Goal: Task Accomplishment & Management: Manage account settings

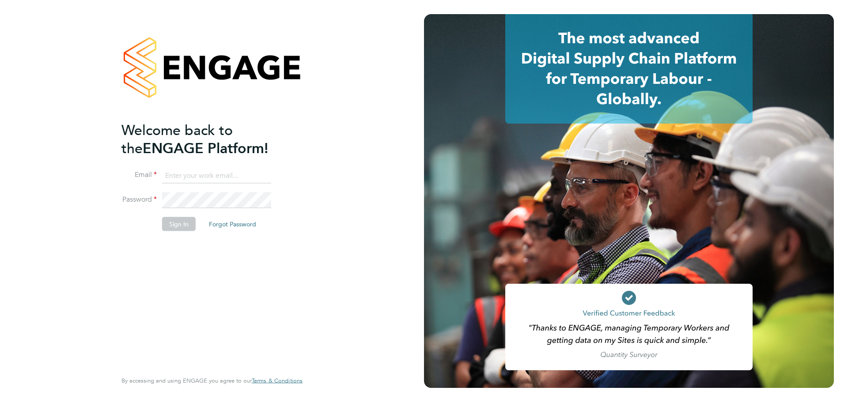
click at [192, 172] on input at bounding box center [216, 176] width 109 height 16
type input "workmanhelpdesk@bgis.com"
click at [173, 228] on button "Sign In" at bounding box center [179, 224] width 34 height 14
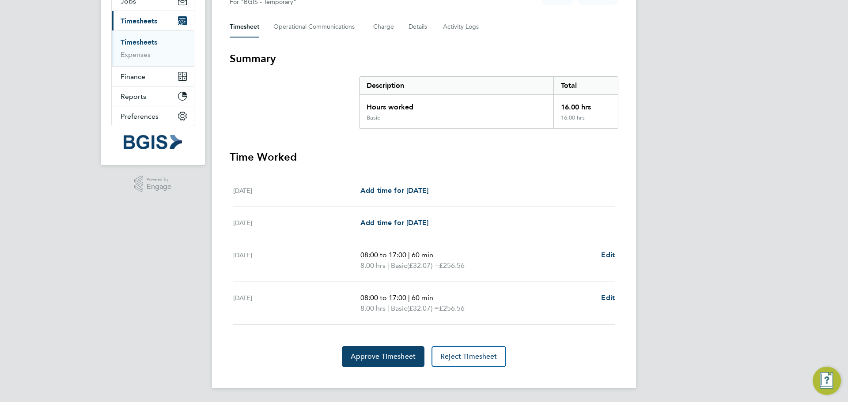
scroll to position [114, 0]
click at [140, 40] on link "Timesheets" at bounding box center [139, 42] width 37 height 8
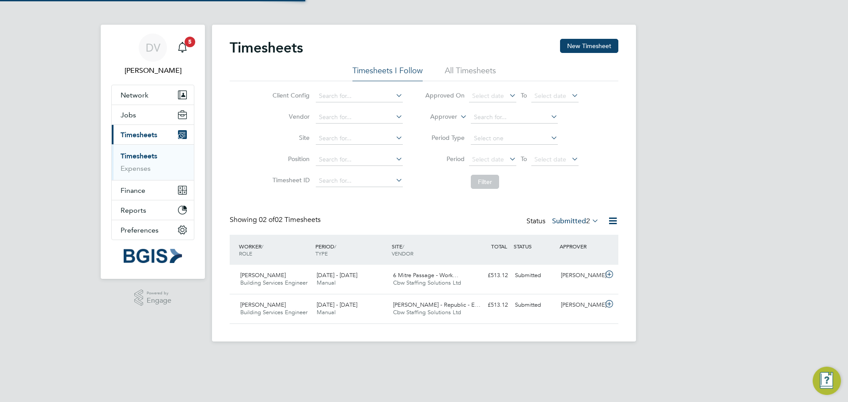
scroll to position [23, 77]
click at [607, 303] on icon at bounding box center [609, 304] width 11 height 7
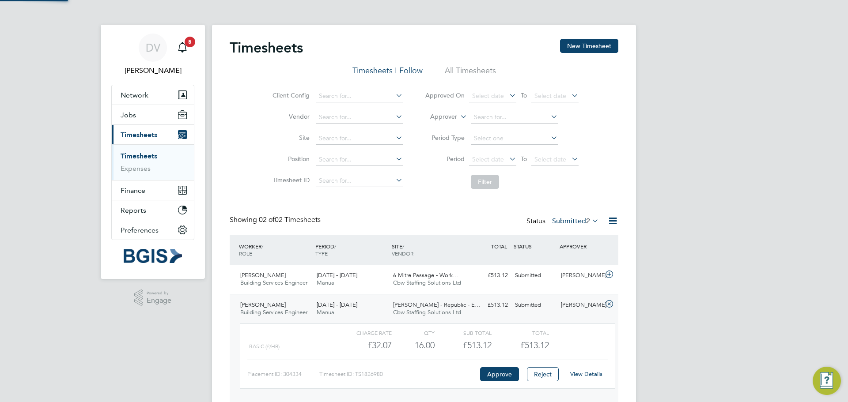
scroll to position [15, 86]
click at [585, 373] on link "View Details" at bounding box center [586, 374] width 32 height 8
click at [610, 271] on icon at bounding box center [609, 274] width 11 height 7
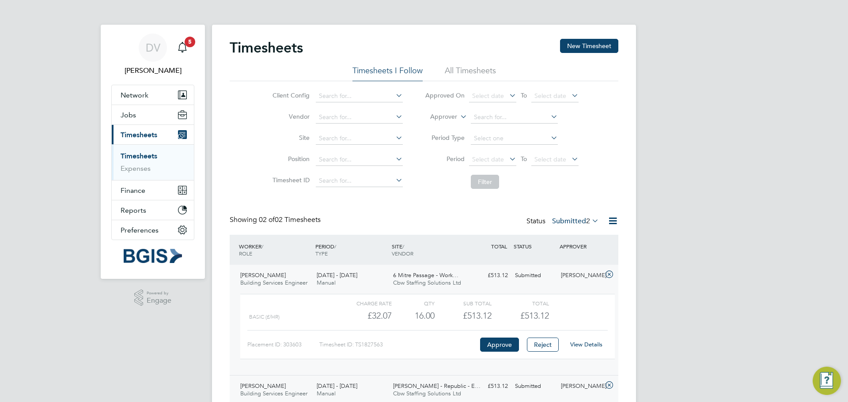
click at [591, 343] on link "View Details" at bounding box center [586, 345] width 32 height 8
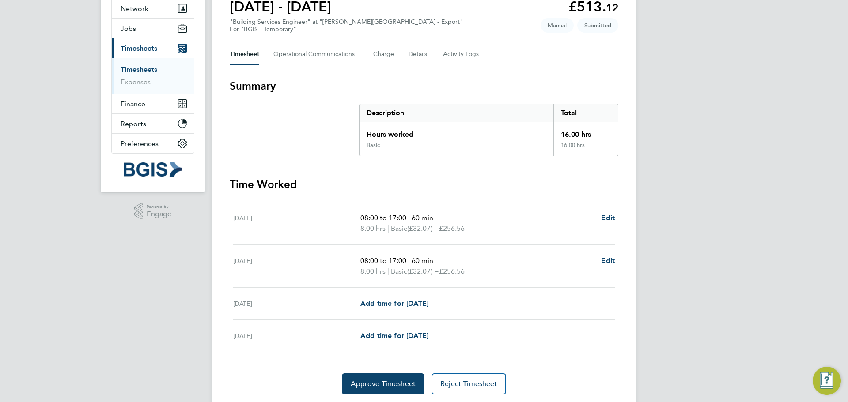
scroll to position [88, 0]
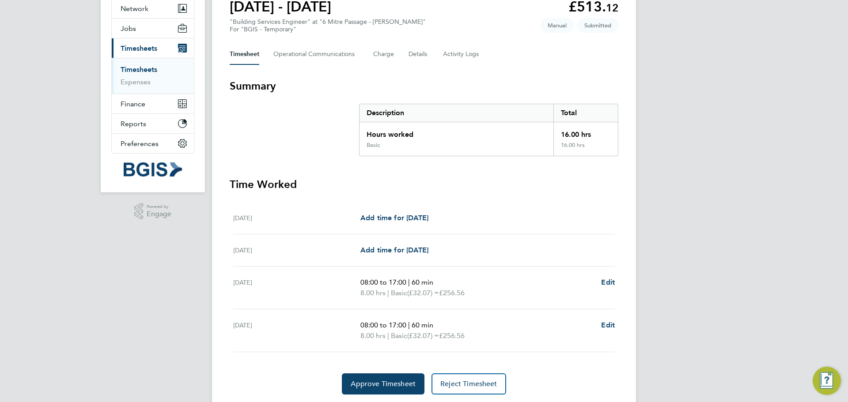
scroll to position [88, 0]
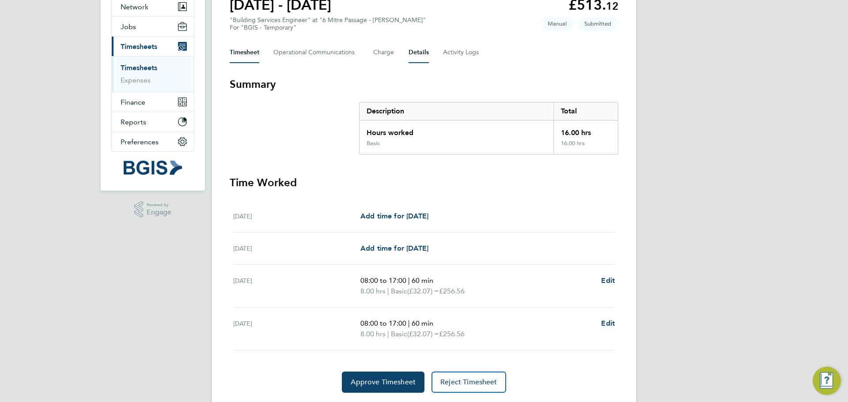
click at [418, 51] on button "Details" at bounding box center [418, 52] width 20 height 21
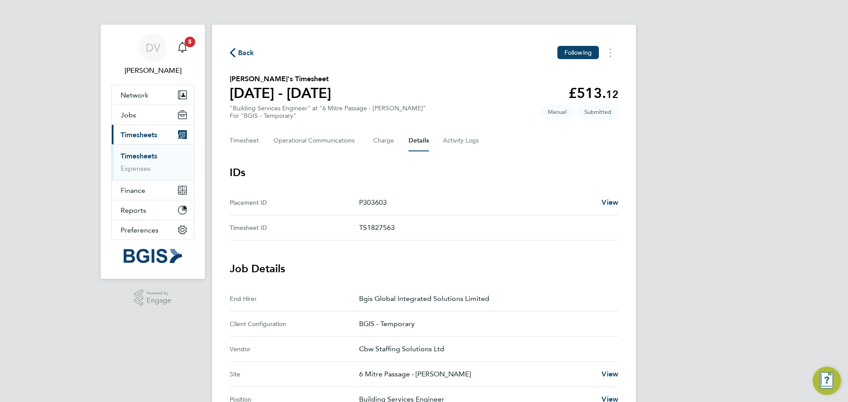
click at [381, 223] on p "TS1827563" at bounding box center [485, 228] width 252 height 11
copy p "TS1827563"
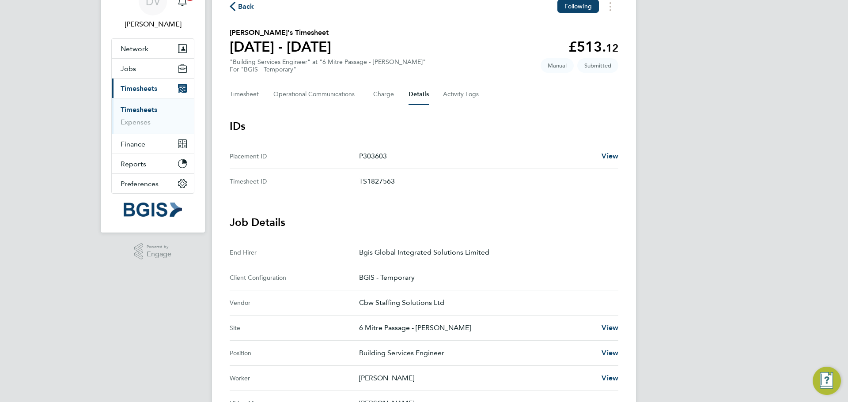
scroll to position [44, 0]
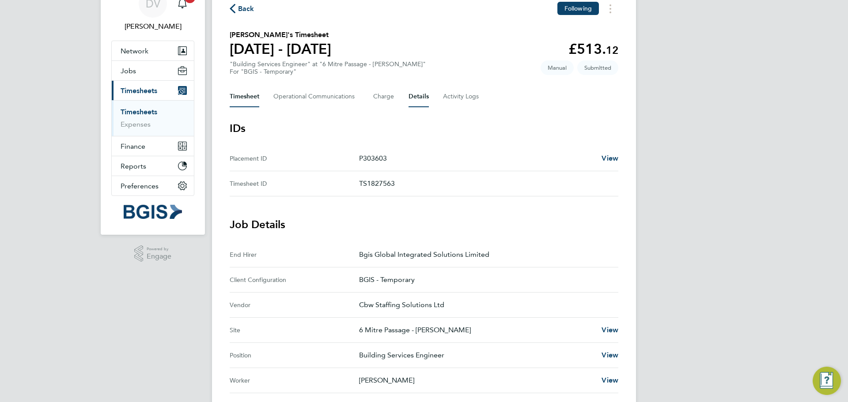
click at [244, 93] on button "Timesheet" at bounding box center [245, 96] width 30 height 21
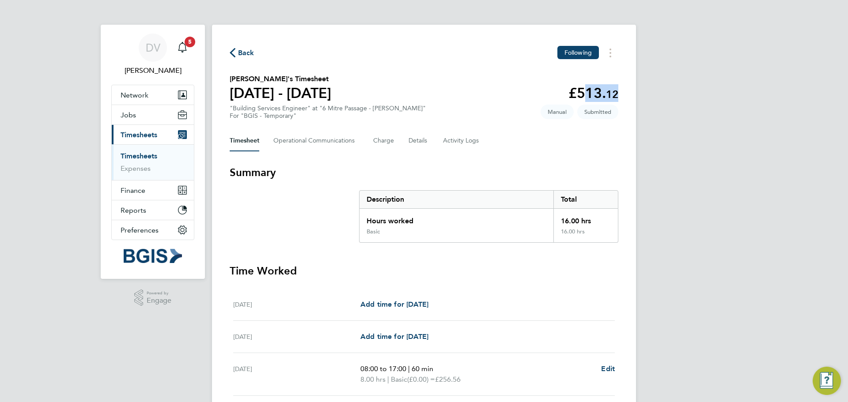
drag, startPoint x: 619, startPoint y: 94, endPoint x: 580, endPoint y: 91, distance: 39.5
click at [580, 91] on div "Back Following Isaac Manu's Timesheet 06 - 12 Sept 2025 £513. 12 "Building Serv…" at bounding box center [424, 264] width 424 height 478
copy app-decimal "513. 12"
click at [692, 150] on div "DV Davinia Vassel Notifications 5 Applications: Network Sites Workers Jobs Posi…" at bounding box center [424, 258] width 848 height 517
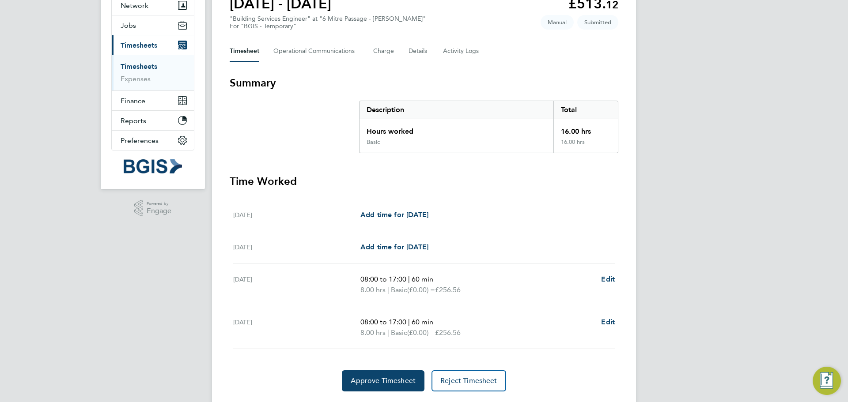
scroll to position [114, 0]
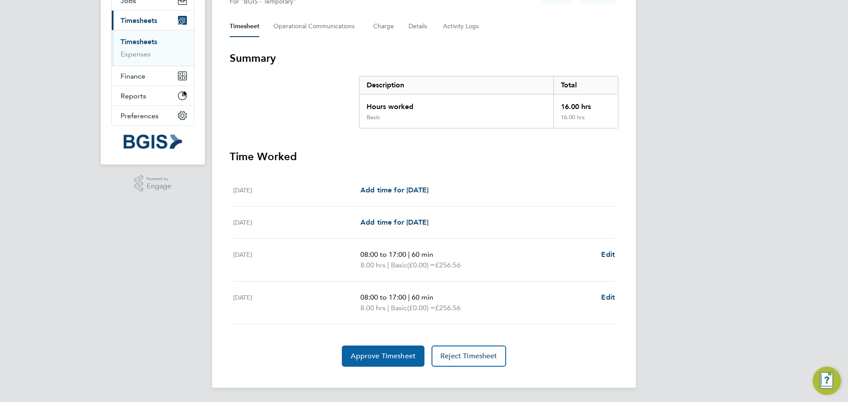
click at [399, 354] on span "Approve Timesheet" at bounding box center [383, 356] width 65 height 9
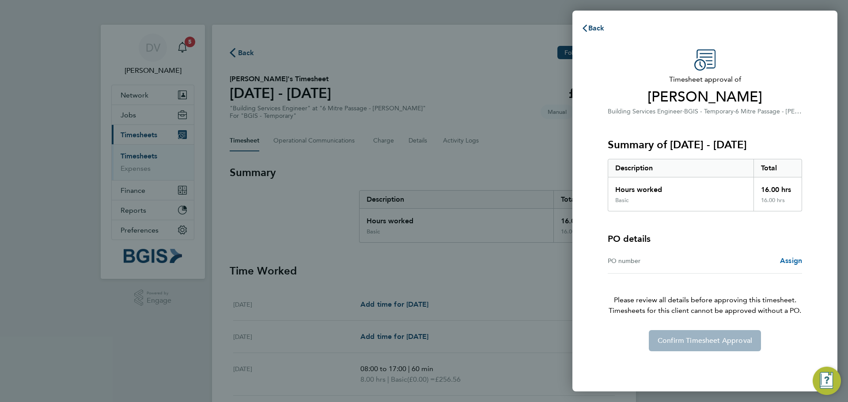
click at [781, 263] on span "Assign" at bounding box center [791, 261] width 22 height 8
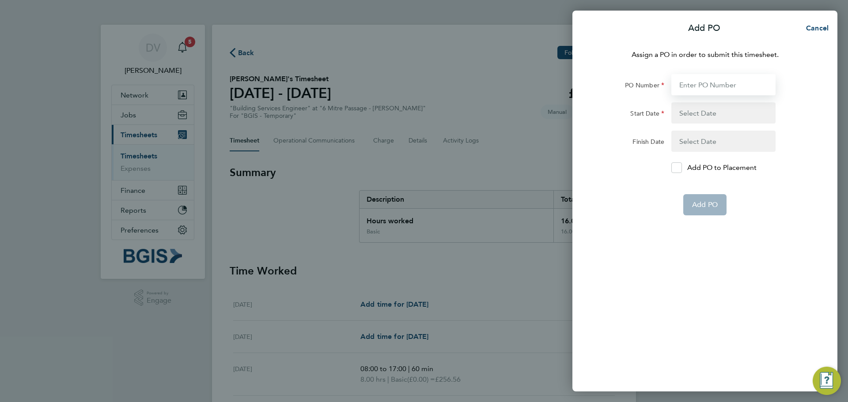
click at [705, 83] on input "PO Number" at bounding box center [723, 84] width 104 height 21
paste input "PSP2509240017"
type input "PSP2509240017"
click at [692, 111] on button "button" at bounding box center [723, 112] width 104 height 21
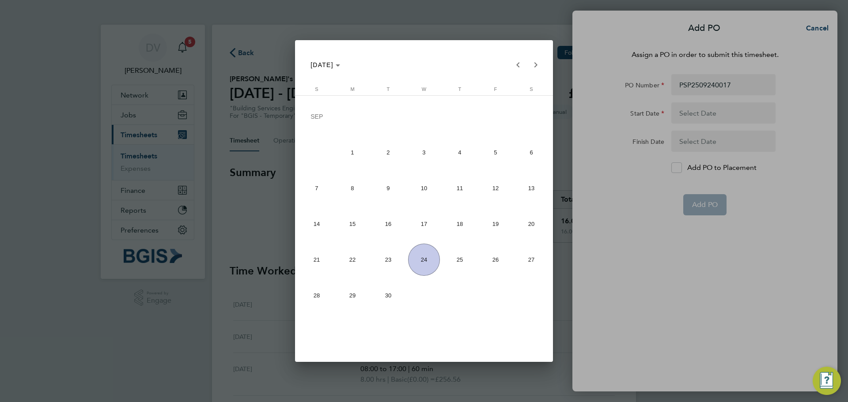
click at [457, 191] on span "11" at bounding box center [460, 188] width 32 height 32
type input "11 Sep 25"
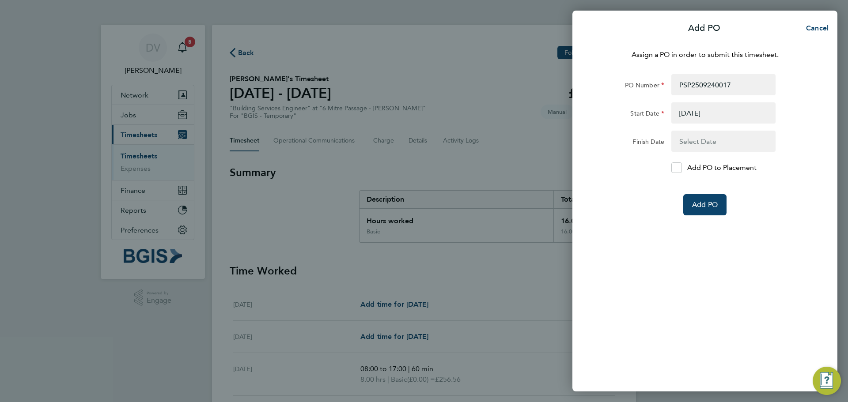
click at [699, 139] on button "button" at bounding box center [723, 141] width 104 height 21
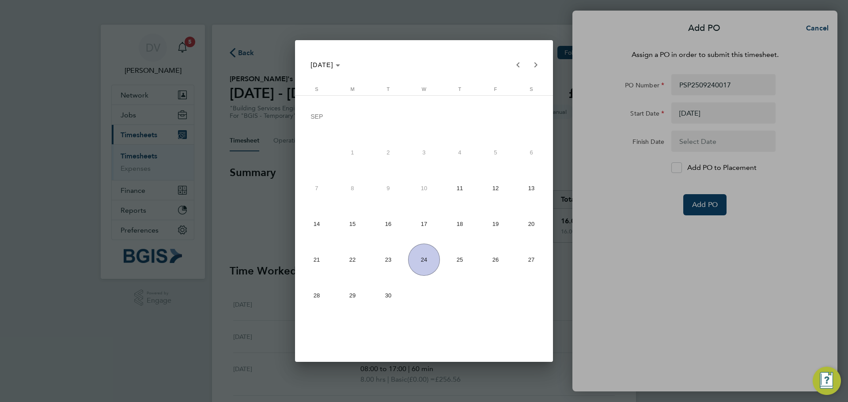
click at [495, 189] on span "12" at bounding box center [496, 188] width 32 height 32
type input "12 Sep 25"
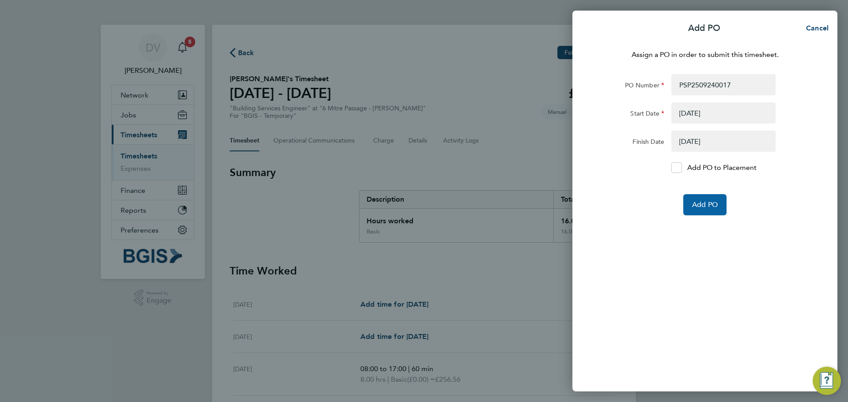
click at [701, 204] on span "Add PO" at bounding box center [705, 204] width 26 height 9
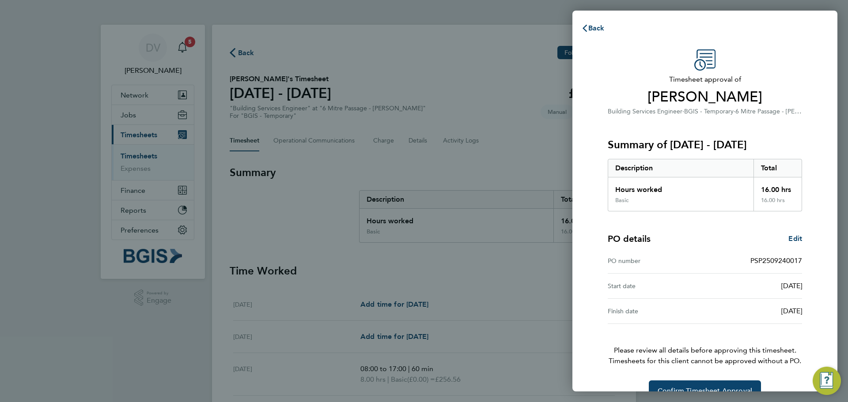
scroll to position [21, 0]
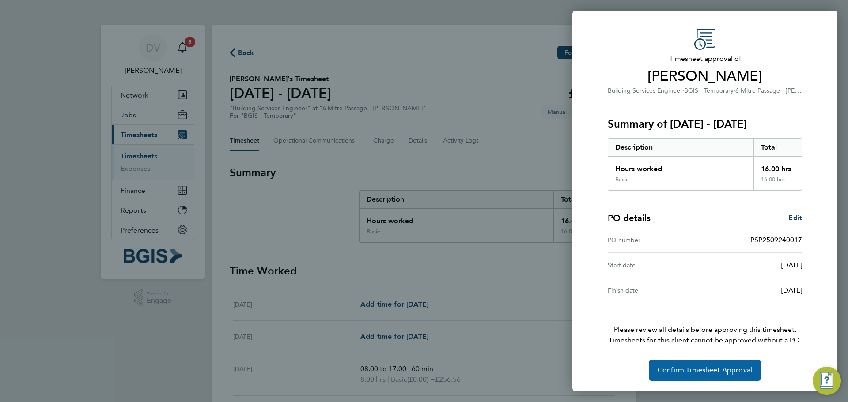
click at [701, 366] on button "Confirm Timesheet Approval" at bounding box center [705, 370] width 112 height 21
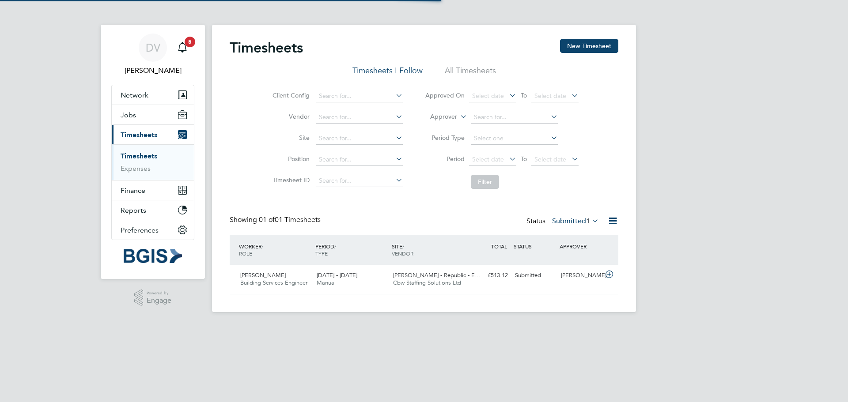
scroll to position [23, 77]
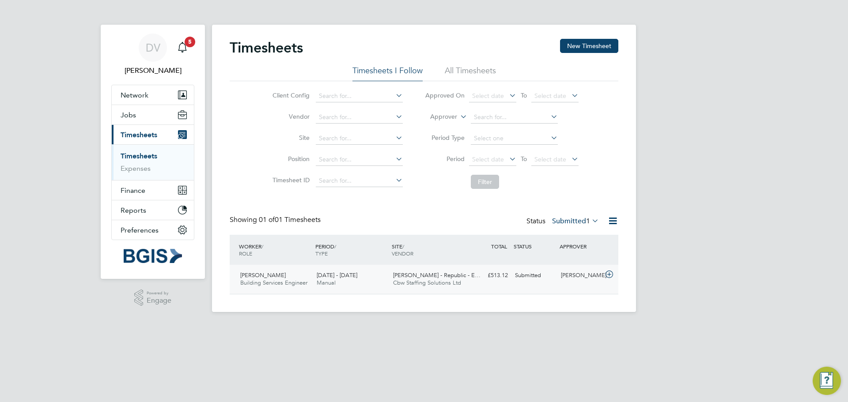
click at [608, 272] on icon at bounding box center [609, 274] width 11 height 7
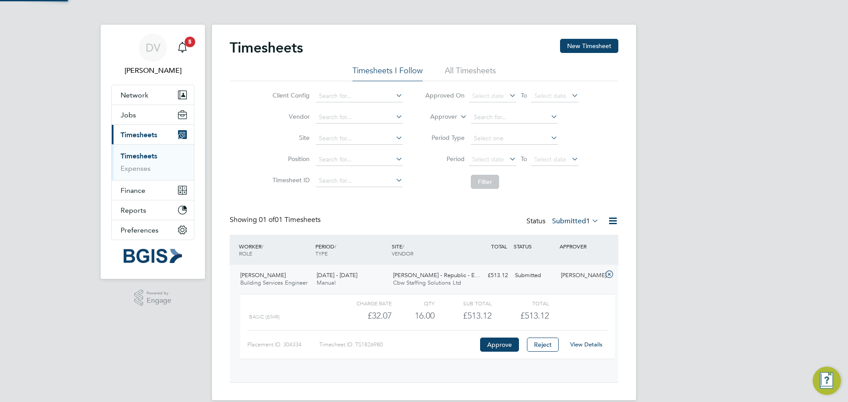
scroll to position [15, 86]
click at [583, 342] on link "View Details" at bounding box center [586, 345] width 32 height 8
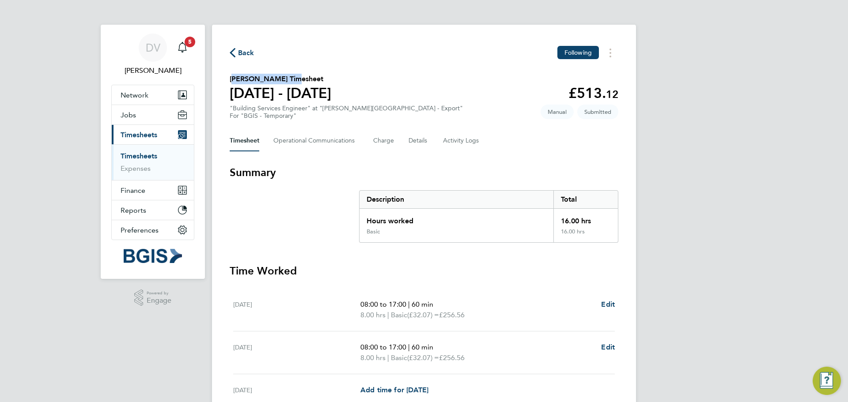
drag, startPoint x: 279, startPoint y: 78, endPoint x: 221, endPoint y: 74, distance: 57.5
click at [221, 74] on div "Back Following [PERSON_NAME] Timesheet [DATE] - [DATE] £513. 12 "Building Servi…" at bounding box center [424, 264] width 424 height 478
click at [426, 142] on button "Details" at bounding box center [418, 140] width 20 height 21
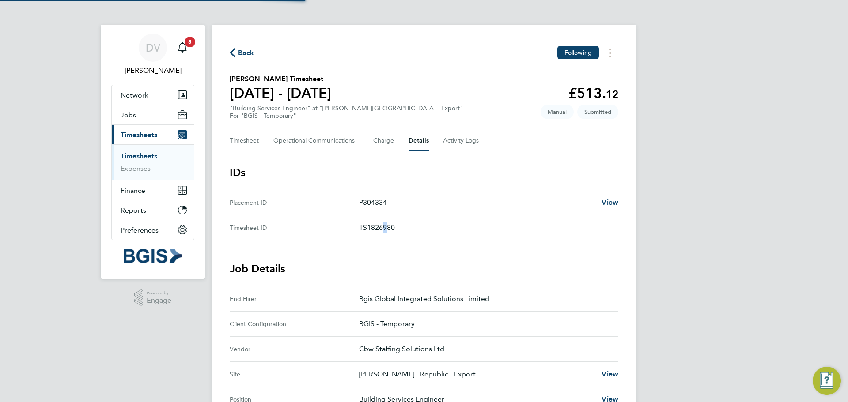
click at [381, 227] on p "TS1826980" at bounding box center [485, 228] width 252 height 11
click at [248, 141] on button "Timesheet" at bounding box center [245, 140] width 30 height 21
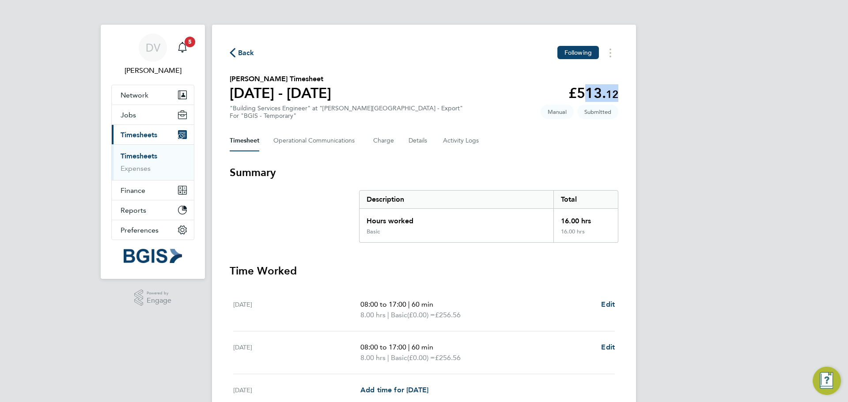
drag, startPoint x: 617, startPoint y: 96, endPoint x: 580, endPoint y: 94, distance: 37.1
click at [579, 94] on app-decimal "£513. 12" at bounding box center [593, 93] width 50 height 17
copy app-decimal "513. 12"
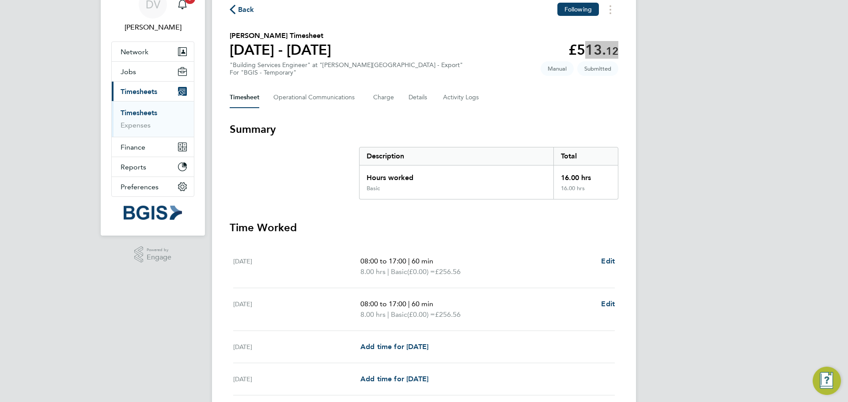
scroll to position [114, 0]
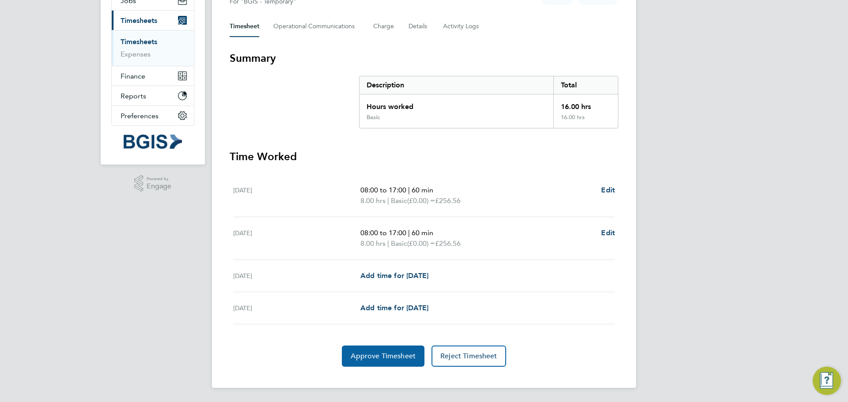
click at [388, 355] on span "Approve Timesheet" at bounding box center [383, 356] width 65 height 9
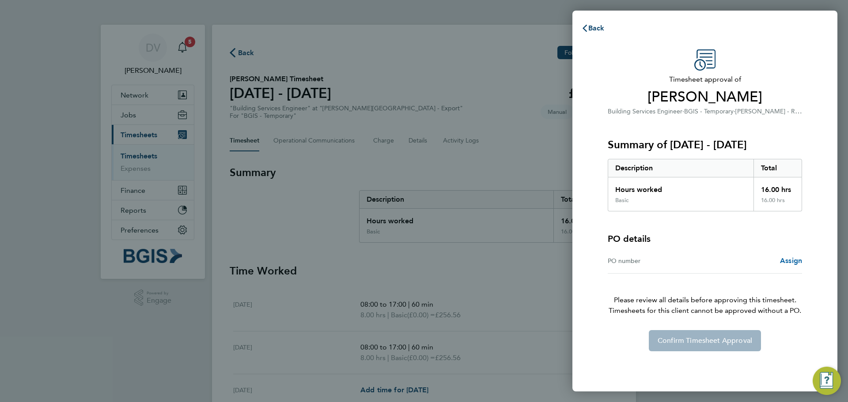
click at [789, 262] on span "Assign" at bounding box center [791, 261] width 22 height 8
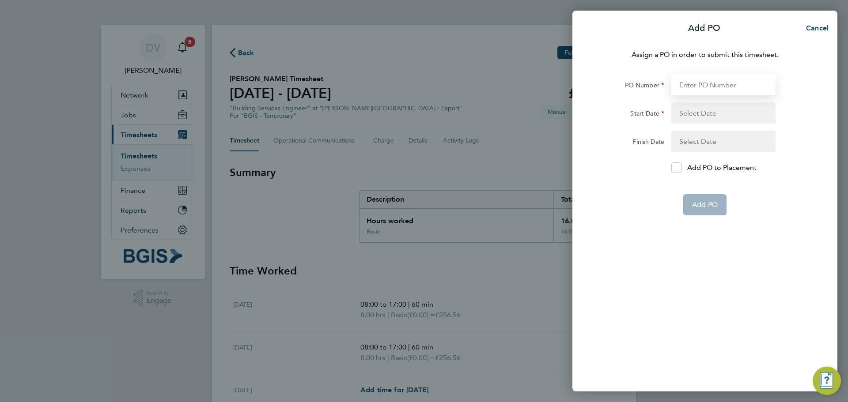
click at [707, 83] on input "PO Number" at bounding box center [723, 84] width 104 height 21
paste input "PSP2509240018"
type input "PSP2509240018"
click at [691, 115] on button "button" at bounding box center [723, 112] width 104 height 21
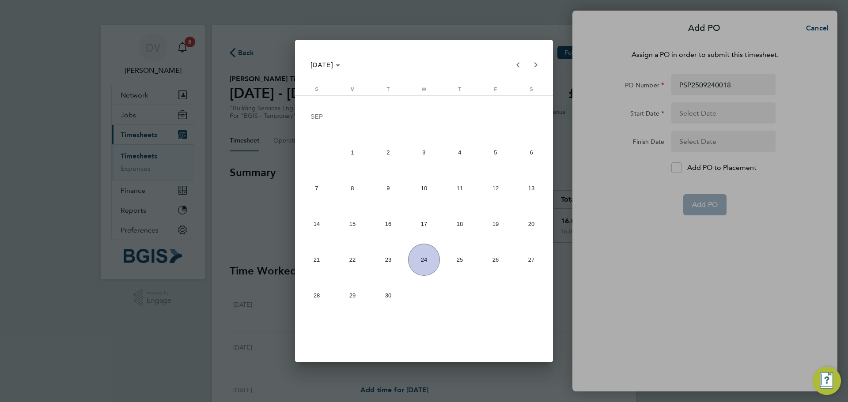
click at [393, 222] on span "16" at bounding box center [388, 224] width 32 height 32
type input "16 Sep 25"
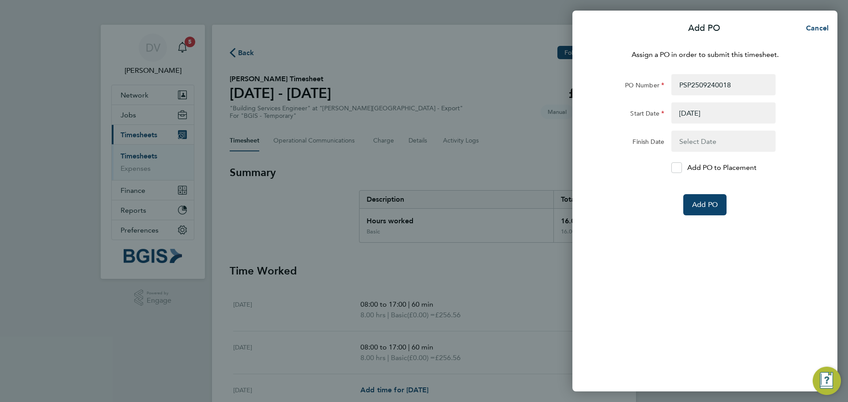
click at [690, 139] on button "button" at bounding box center [723, 141] width 104 height 21
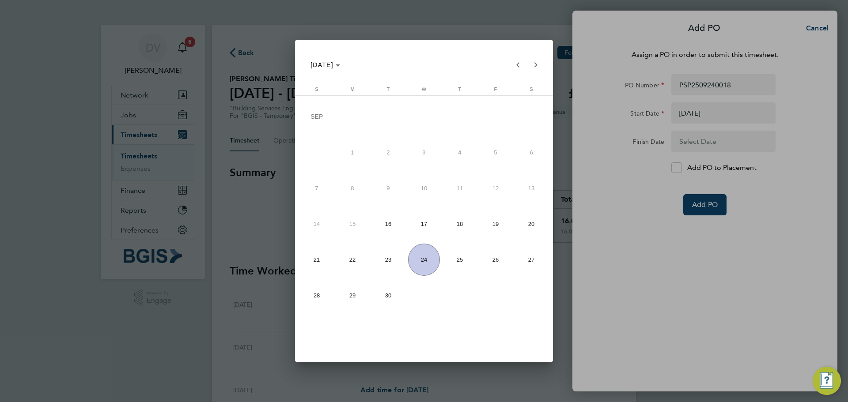
click at [428, 228] on span "17" at bounding box center [424, 224] width 32 height 32
type input "17 Sep 25"
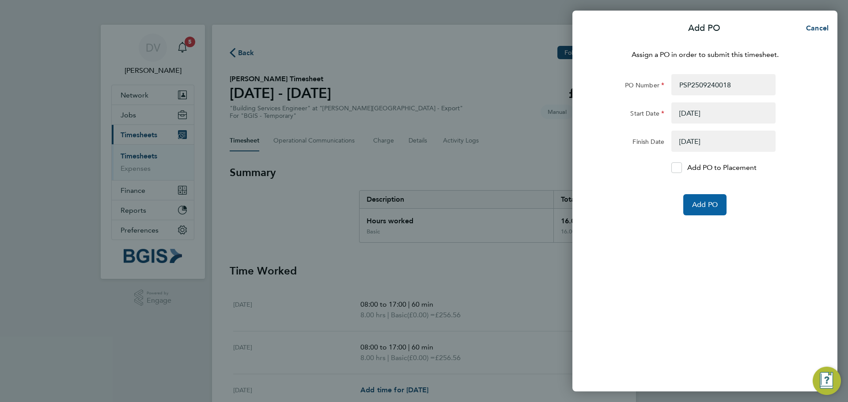
click at [707, 208] on span "Add PO" at bounding box center [705, 204] width 26 height 9
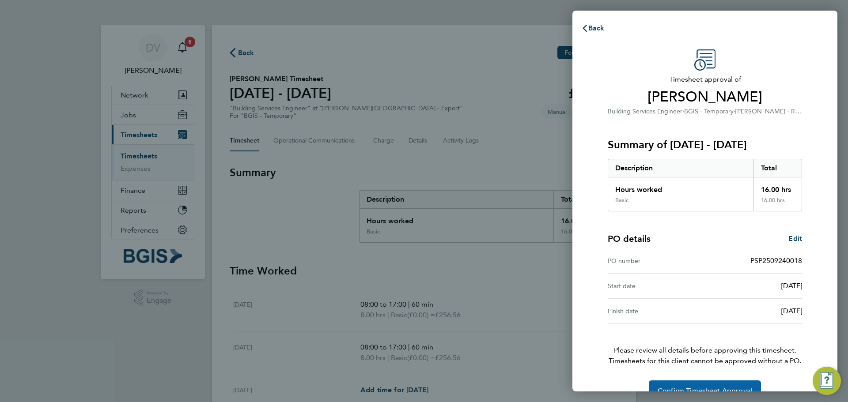
scroll to position [21, 0]
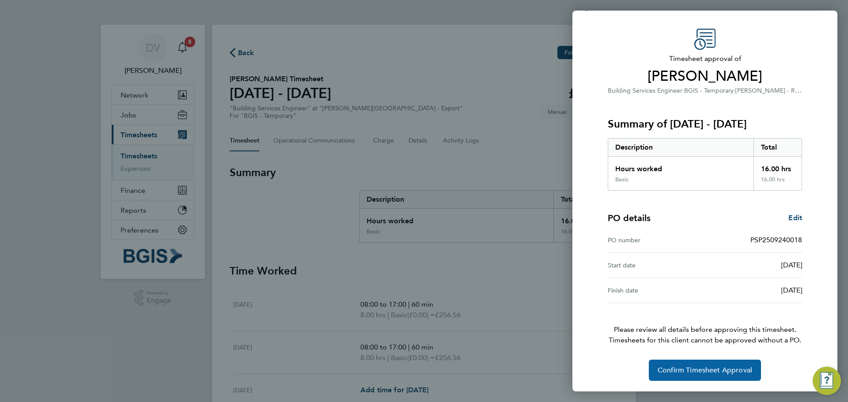
click at [705, 368] on span "Confirm Timesheet Approval" at bounding box center [704, 370] width 94 height 9
